Goal: Task Accomplishment & Management: Complete application form

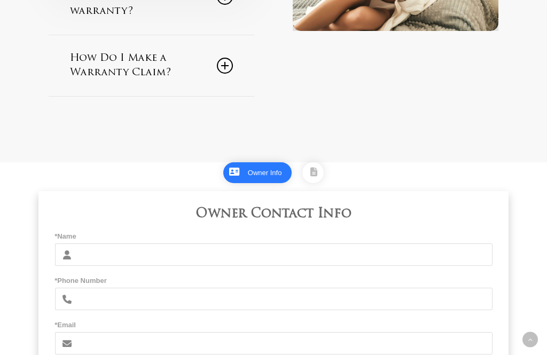
scroll to position [353, 0]
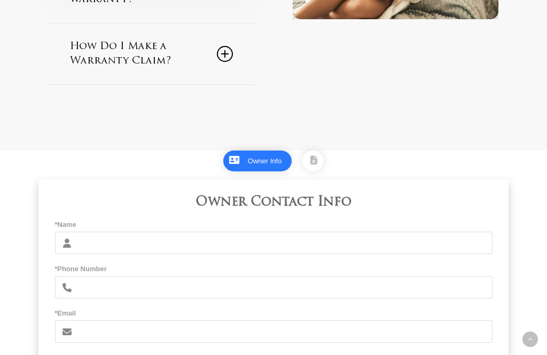
click at [102, 242] on input "*Name" at bounding box center [285, 244] width 415 height 22
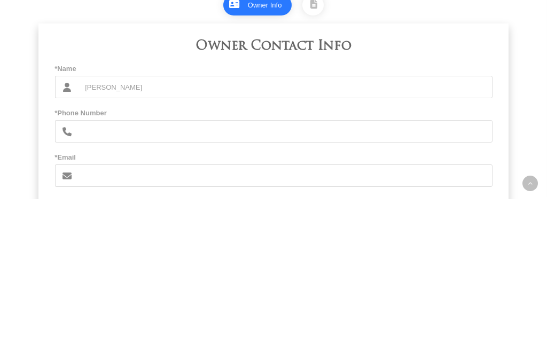
type input "[PERSON_NAME]"
click at [96, 277] on input "*Phone Number" at bounding box center [285, 288] width 415 height 22
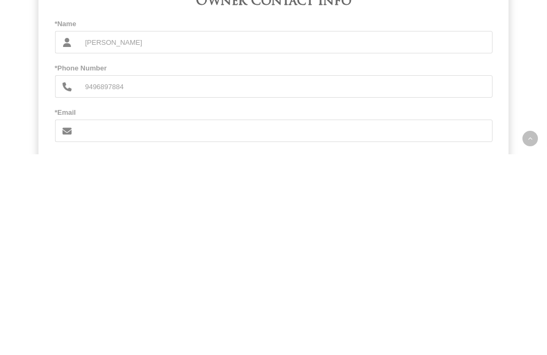
type input "9496897884"
click at [104, 321] on input "*Email" at bounding box center [285, 332] width 415 height 22
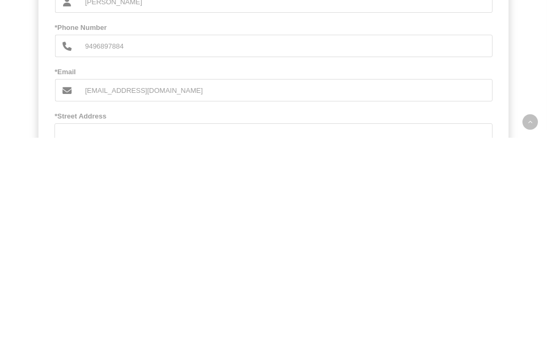
type input "[EMAIL_ADDRESS][DOMAIN_NAME]"
click at [93, 342] on input "*Street Address" at bounding box center [274, 353] width 438 height 22
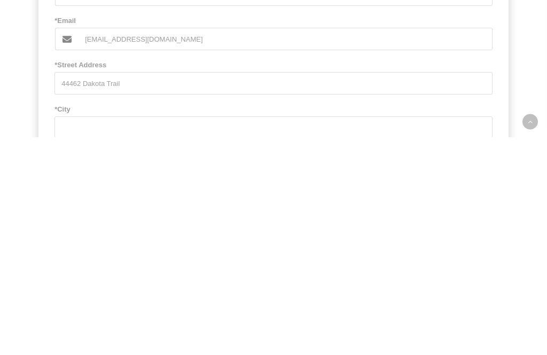
type input "44462 Dakota Trail"
click at [103, 335] on input "*City" at bounding box center [274, 346] width 438 height 22
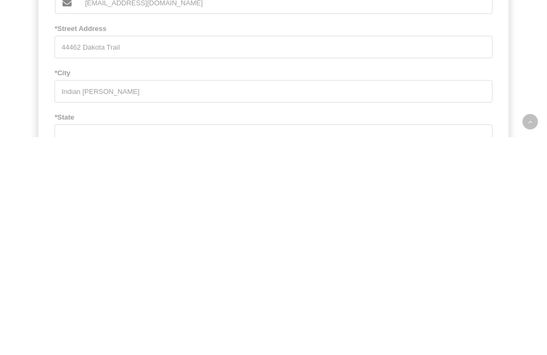
type input "Indian [PERSON_NAME]"
click at [82, 343] on input "*State" at bounding box center [274, 354] width 438 height 22
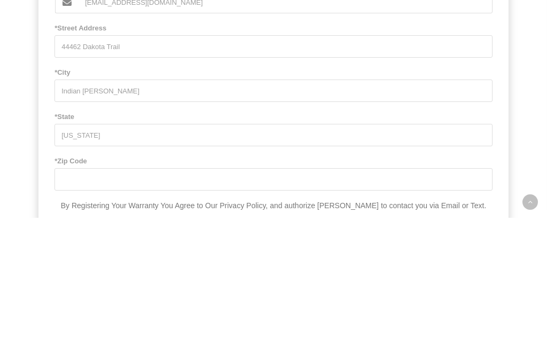
scroll to position [545, 0]
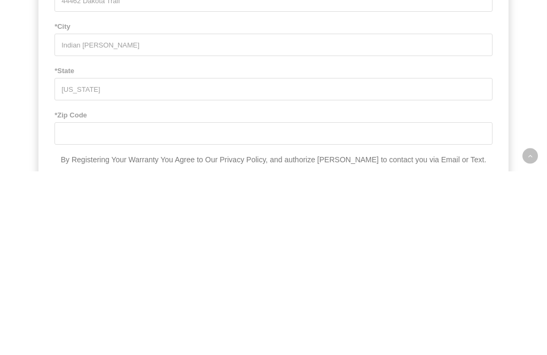
type input "[US_STATE]"
click at [109, 306] on input "*Zip Code" at bounding box center [274, 317] width 438 height 22
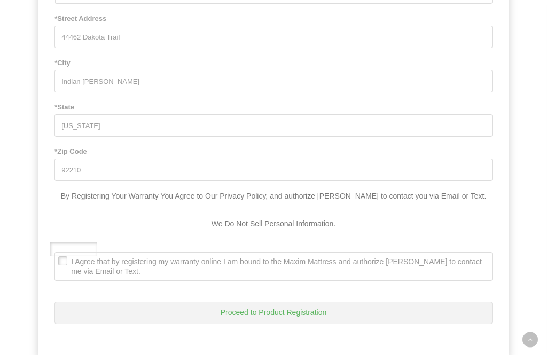
type input "92210"
click at [65, 261] on span "I Agree that by registering my warranty online I am bound to the Maxim Mattress…" at bounding box center [270, 266] width 431 height 19
click at [58, 253] on Text\ ". I Agree that by registering my warranty online I am bound to the Maxim Mattre…" at bounding box center [58, 253] width 0 height 0
click at [280, 312] on button "Proceed to Product Registration" at bounding box center [274, 313] width 438 height 22
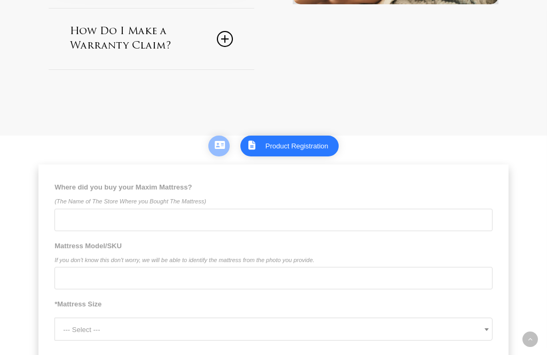
scroll to position [342, 0]
